Goal: Use online tool/utility: Utilize a website feature to perform a specific function

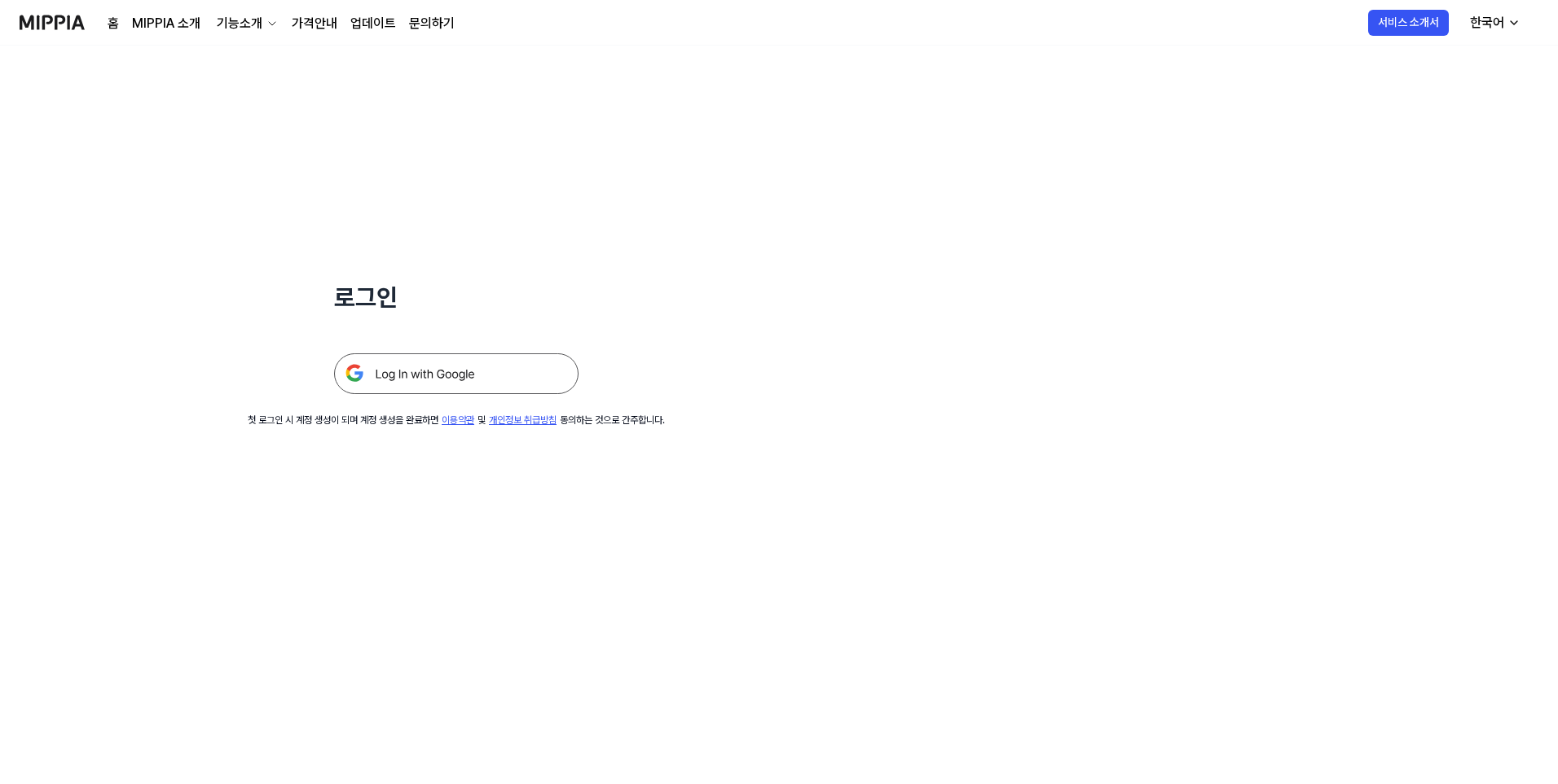
click at [469, 367] on img at bounding box center [457, 373] width 245 height 41
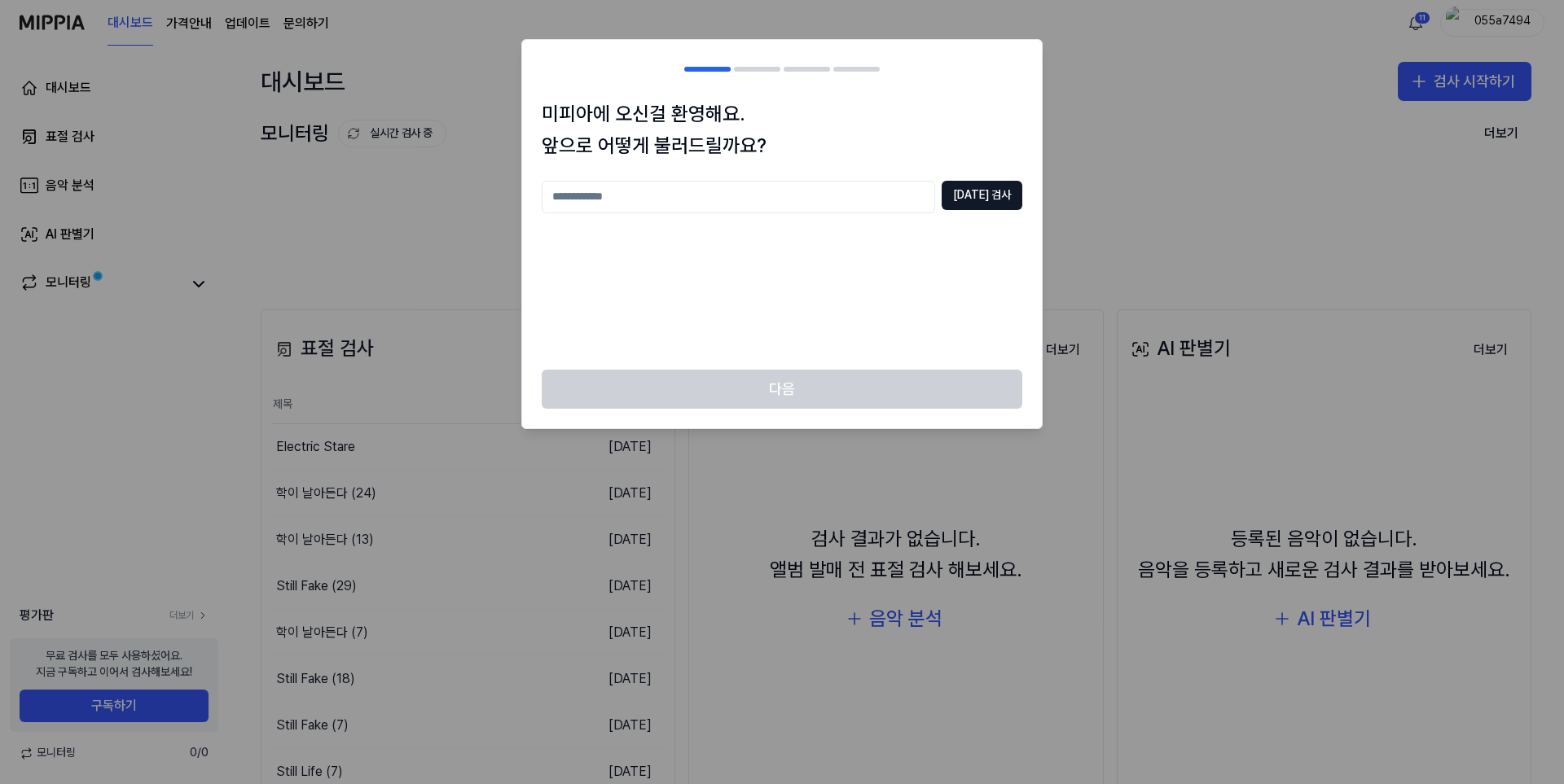
click at [652, 280] on div "[DATE] 검사" at bounding box center [782, 265] width 481 height 170
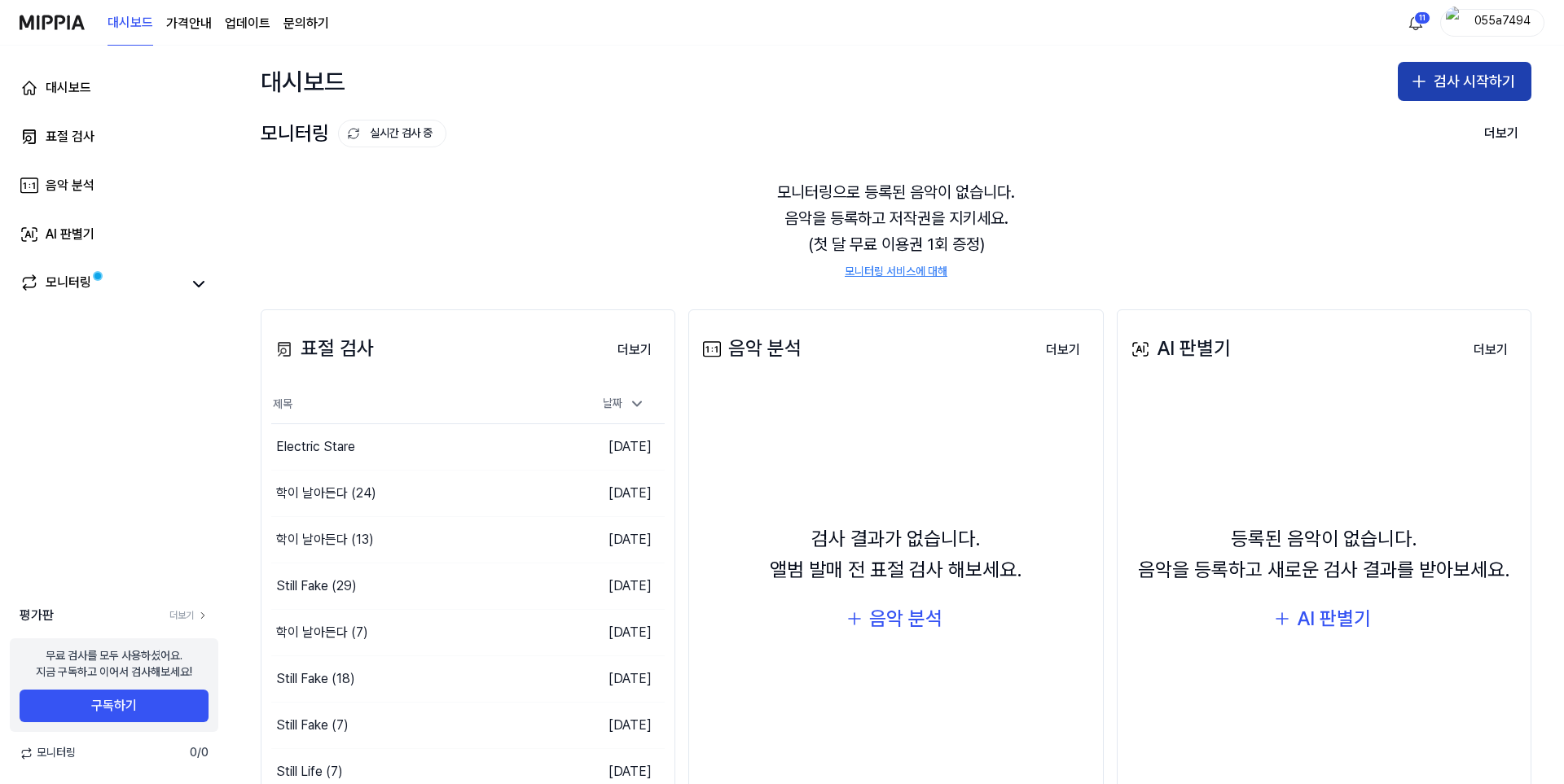
click at [1485, 87] on button "검사 시작하기" at bounding box center [1465, 81] width 134 height 39
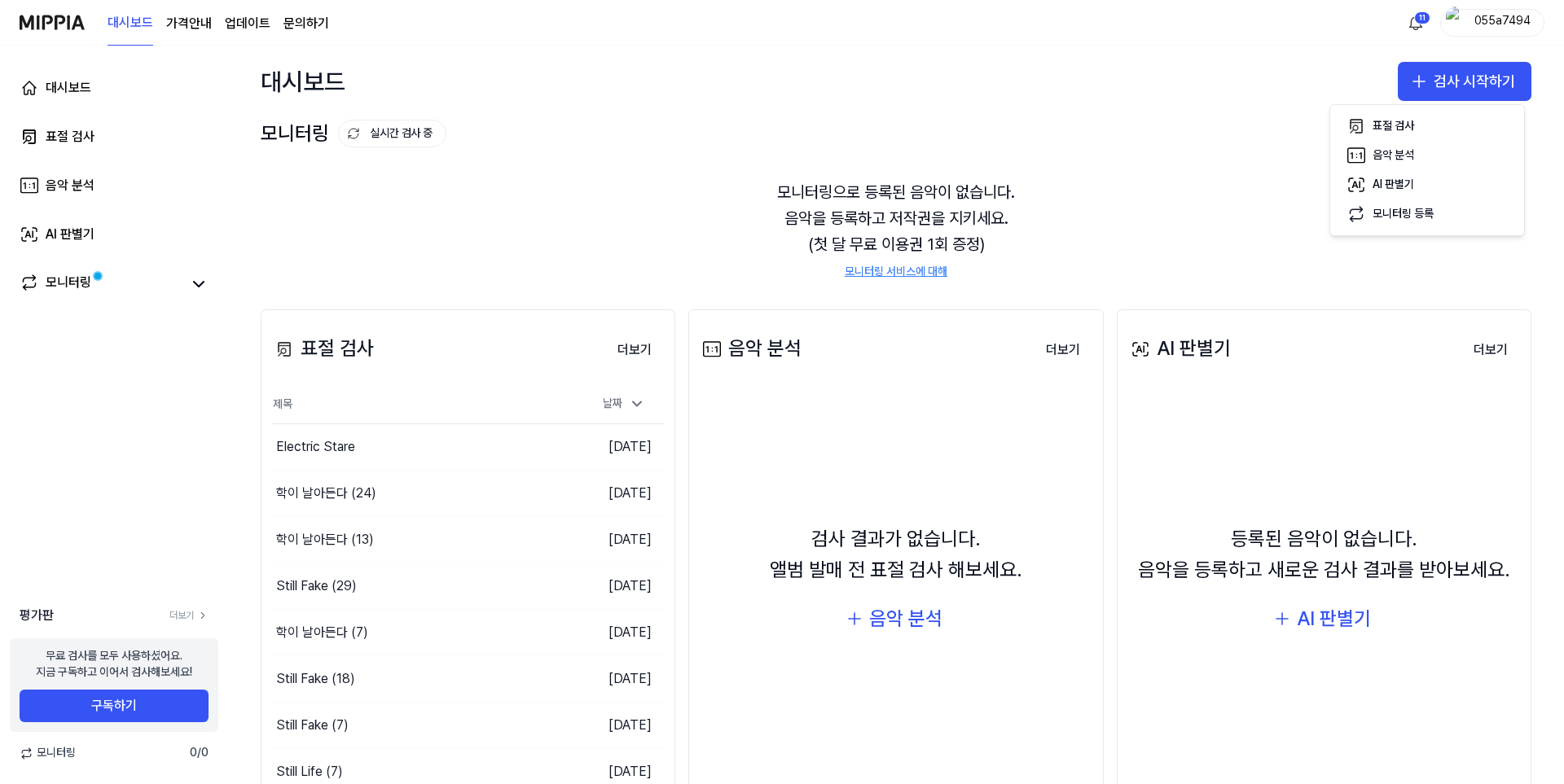
click at [1140, 118] on div "모니터링 실시간 검사 중 더보기 모니터링 모니터링으로 등록된 음악이 없습니다. 음악을 등록하고 저작권을 지키세요. (첫 달 무료 이용권 1회 …" at bounding box center [896, 197] width 1336 height 160
